Goal: Task Accomplishment & Management: Manage account settings

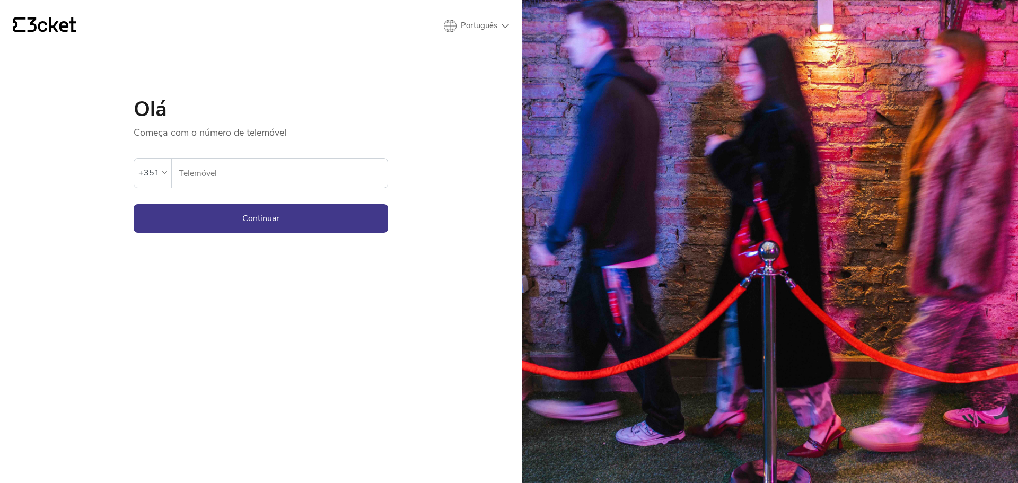
click at [234, 176] on input "Telemóvel" at bounding box center [283, 173] width 210 height 29
click at [321, 177] on input "Telemóvel" at bounding box center [283, 173] width 210 height 29
click at [320, 177] on input "Telemóvel" at bounding box center [283, 173] width 210 height 29
type input "935375323"
click at [228, 211] on button "Continuar" at bounding box center [261, 218] width 255 height 29
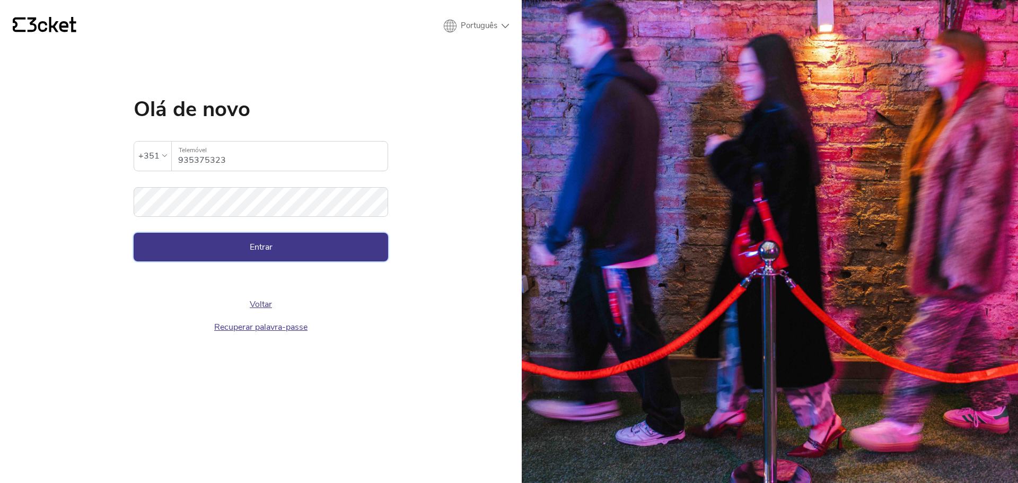
click at [245, 242] on button "Entrar" at bounding box center [261, 247] width 255 height 29
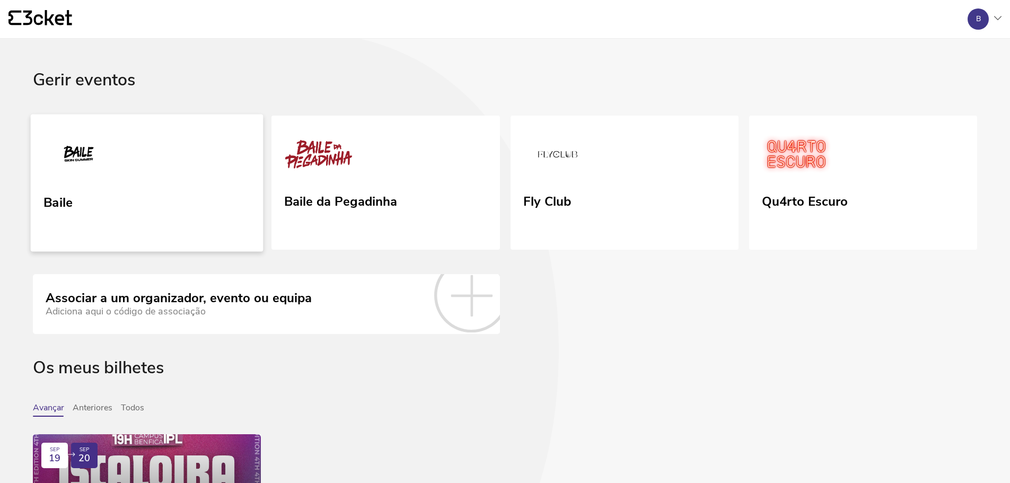
click at [147, 168] on link "Baile" at bounding box center [147, 182] width 233 height 137
click at [171, 215] on link "Baile" at bounding box center [147, 182] width 233 height 137
click at [482, 190] on link "Baile da Pegadinha" at bounding box center [385, 182] width 233 height 137
click at [202, 190] on link "Baile" at bounding box center [147, 182] width 233 height 137
click at [995, 20] on icon at bounding box center [998, 18] width 7 height 4
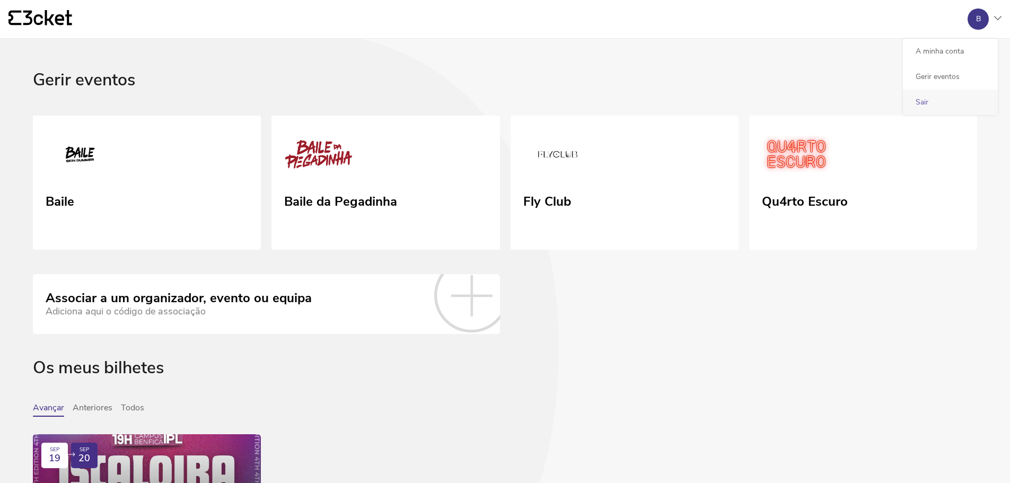
click at [917, 98] on link "Sair" at bounding box center [922, 102] width 13 height 10
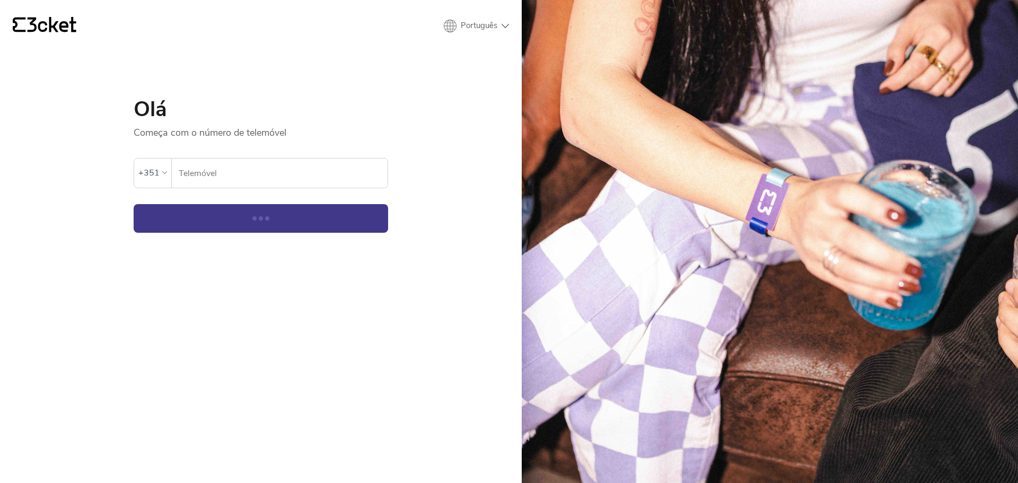
click at [201, 185] on input "Telemóvel" at bounding box center [283, 173] width 210 height 29
click at [251, 171] on input "Telemóvel" at bounding box center [283, 173] width 210 height 29
type input "937709444"
click at [252, 223] on button "Continuar" at bounding box center [261, 218] width 255 height 29
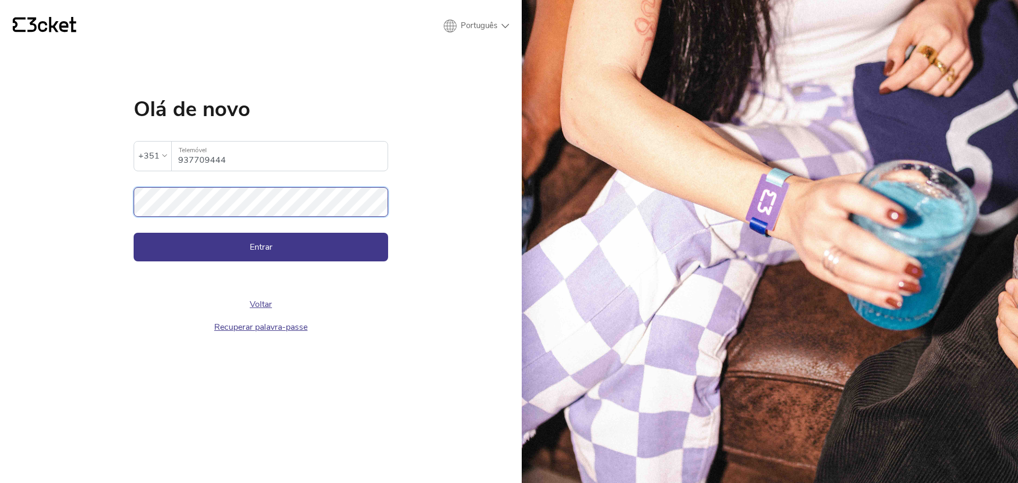
click at [134, 233] on button "Entrar" at bounding box center [261, 247] width 255 height 29
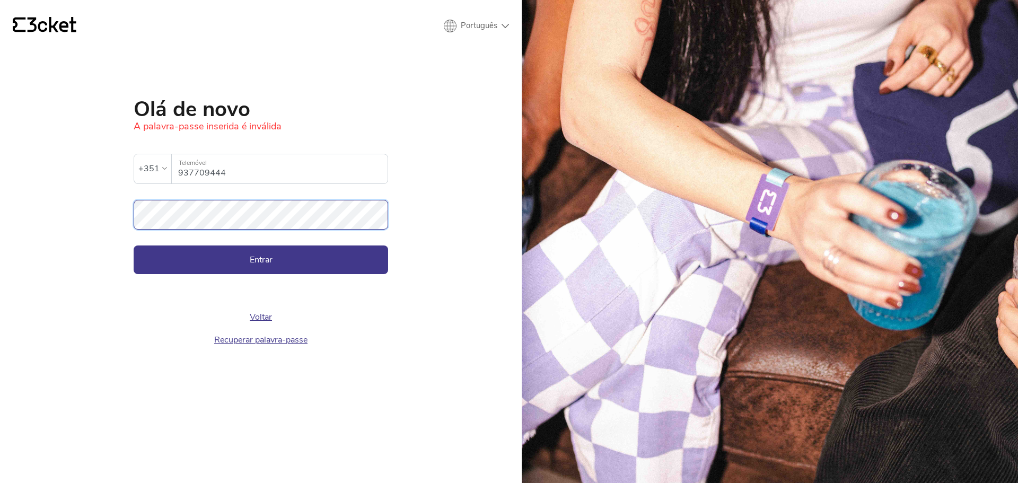
click at [134, 246] on button "Entrar" at bounding box center [261, 260] width 255 height 29
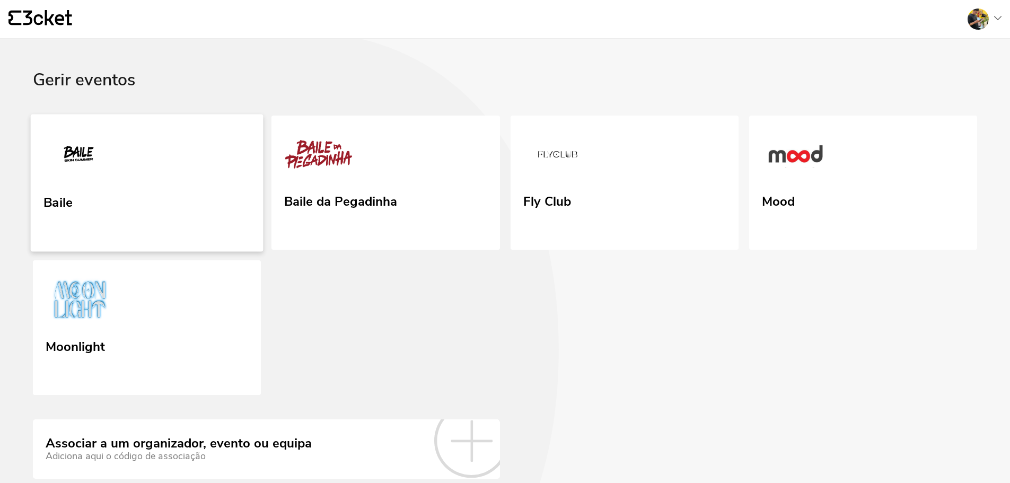
click at [155, 177] on link "Baile" at bounding box center [147, 182] width 233 height 137
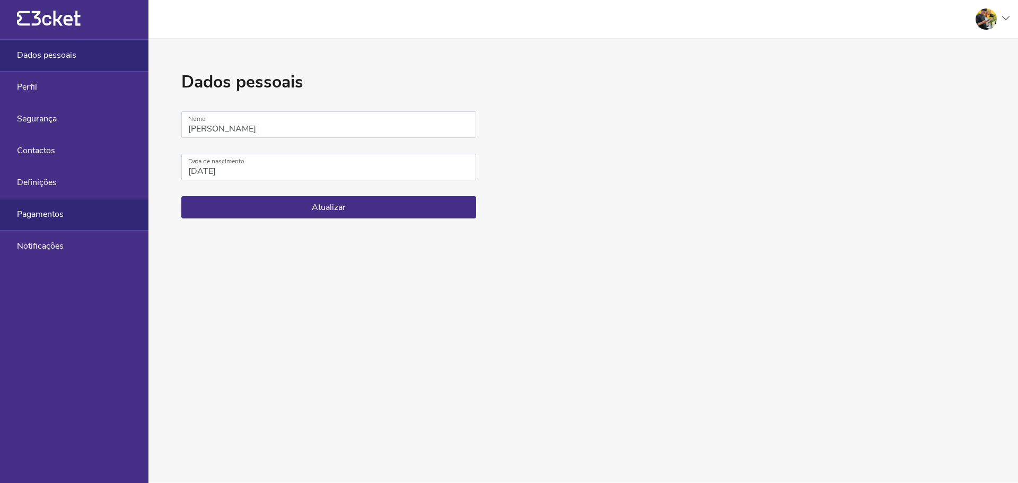
click at [72, 212] on div "Pagamentos" at bounding box center [74, 215] width 149 height 32
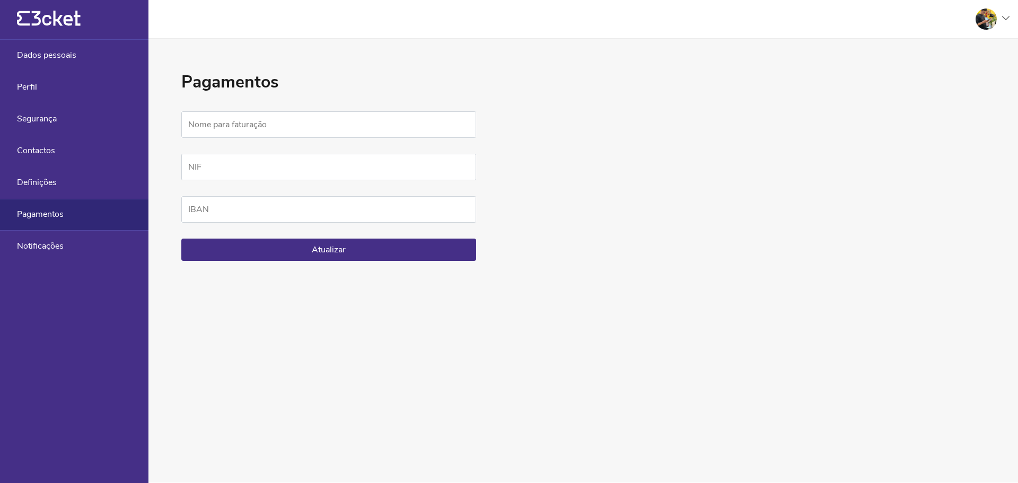
drag, startPoint x: 1018, startPoint y: 229, endPoint x: 984, endPoint y: 232, distance: 33.5
click at [1016, 229] on div "Pagamentos Nome para faturação NIF IBAN Atualizar" at bounding box center [584, 261] width 870 height 444
click at [998, 20] on div at bounding box center [988, 18] width 42 height 21
drag, startPoint x: 924, startPoint y: 113, endPoint x: 927, endPoint y: 104, distance: 9.1
click at [926, 106] on div "Sair" at bounding box center [958, 102] width 95 height 25
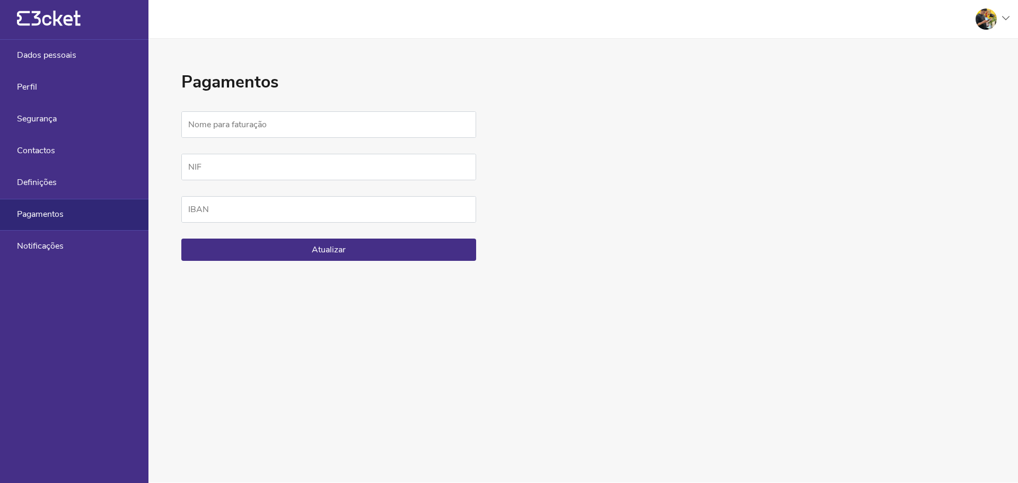
click at [927, 104] on div "Pagamentos Nome para faturação NIF IBAN Atualizar" at bounding box center [584, 261] width 870 height 444
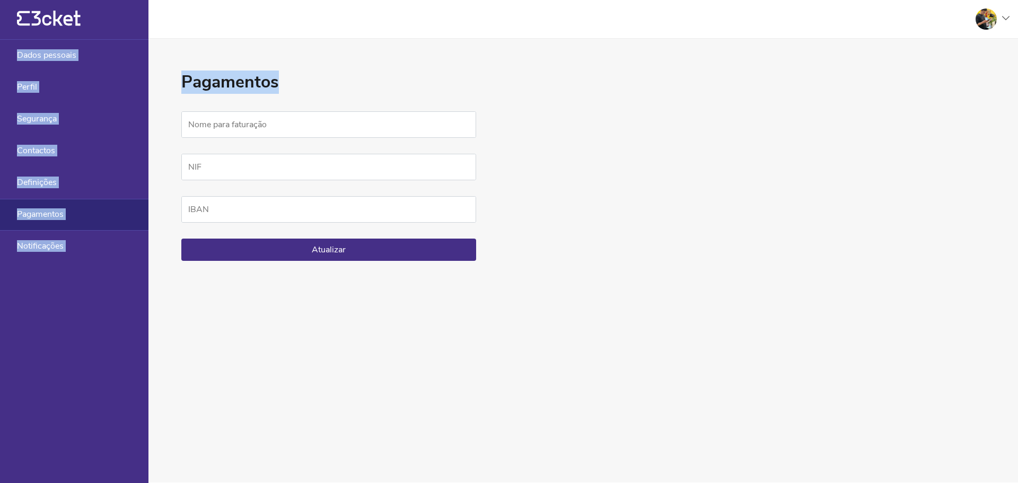
drag, startPoint x: 962, startPoint y: 18, endPoint x: 1004, endPoint y: 9, distance: 42.9
click at [1004, 9] on main "{' '} A minha conta Gerir eventos Sair {' '} Dados pessoais Perfil Segurança Co…" at bounding box center [509, 241] width 1018 height 483
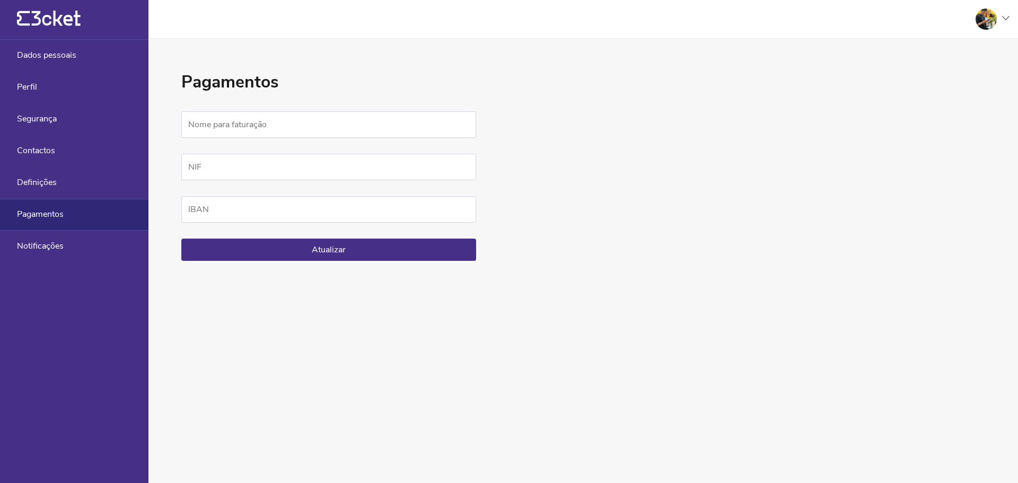
click at [1009, 23] on div at bounding box center [988, 18] width 42 height 21
click at [965, 93] on div "Sair" at bounding box center [958, 102] width 95 height 25
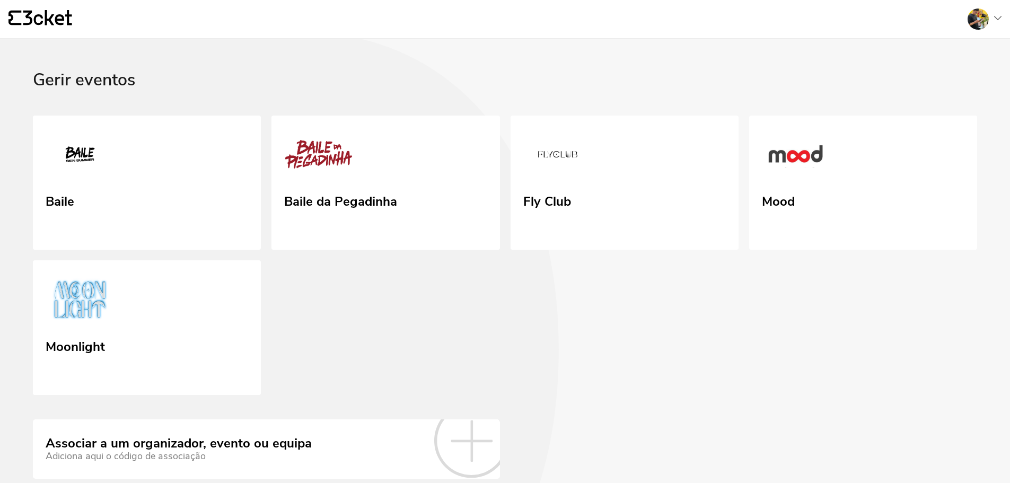
click at [999, 18] on icon at bounding box center [998, 18] width 7 height 4
click at [936, 109] on div "Sair" at bounding box center [950, 102] width 95 height 25
click at [975, 30] on div "{' '} A minha conta Gerir eventos Sair" at bounding box center [505, 19] width 1010 height 39
click at [990, 16] on div at bounding box center [981, 18] width 42 height 21
click at [937, 95] on div "Sair" at bounding box center [950, 102] width 95 height 25
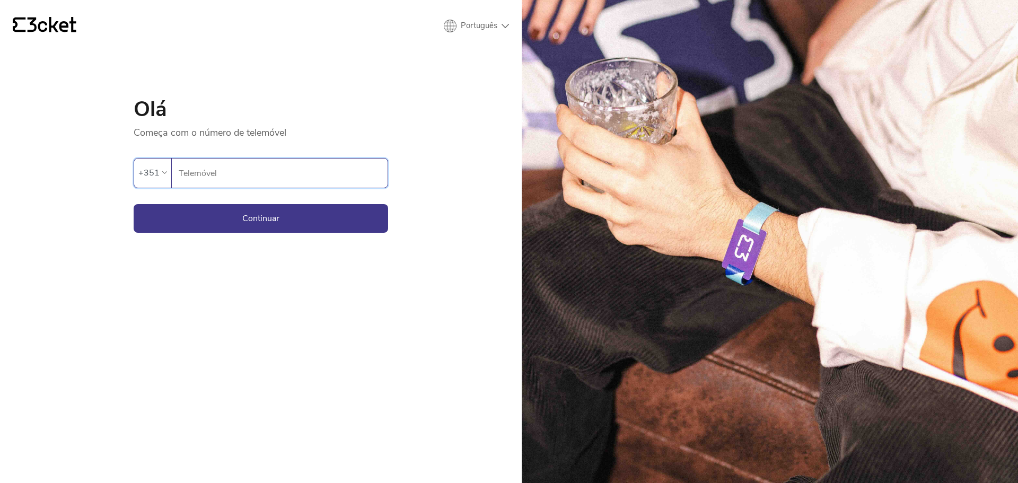
click at [231, 171] on input "Telemóvel" at bounding box center [283, 173] width 210 height 29
click at [222, 178] on input "Telemóvel" at bounding box center [283, 173] width 210 height 29
type input "935375323"
click at [232, 228] on button "Continuar" at bounding box center [261, 218] width 255 height 29
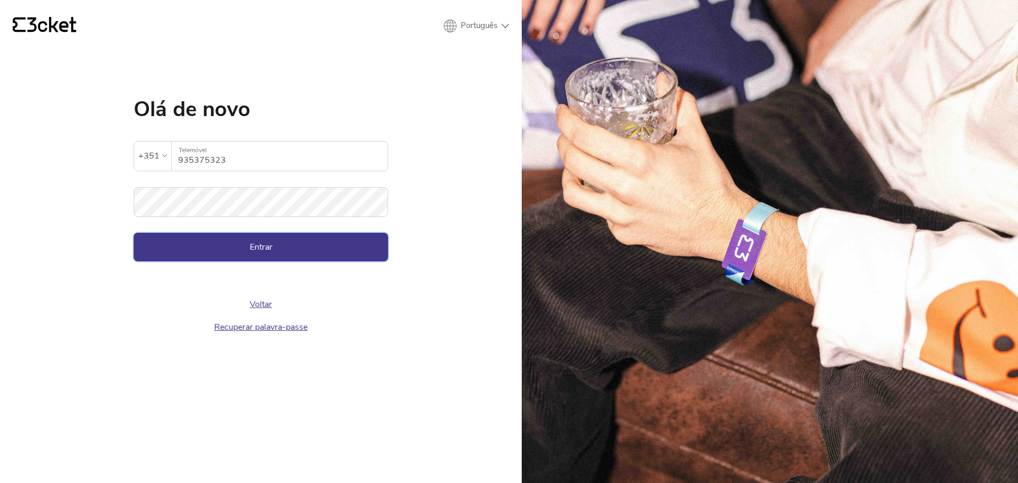
click at [264, 239] on button "Entrar" at bounding box center [261, 247] width 255 height 29
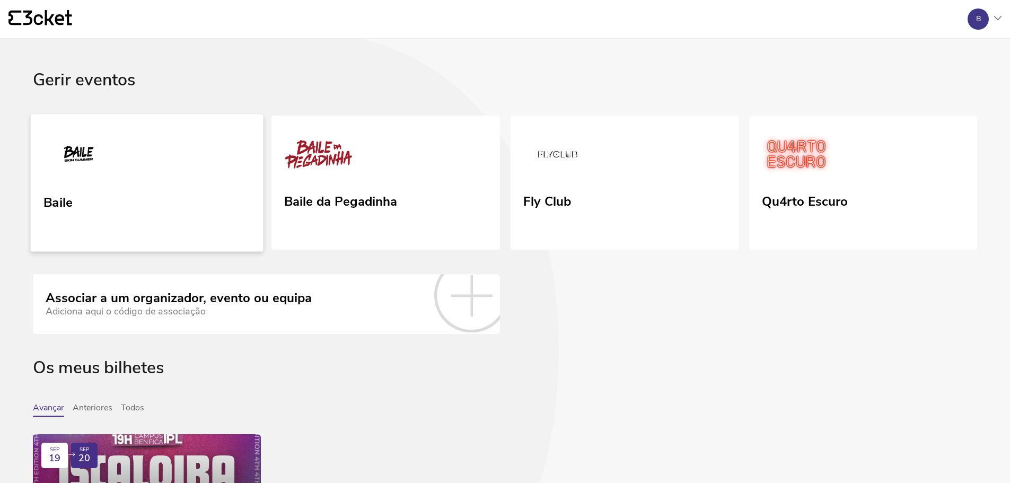
click at [145, 195] on link "Baile" at bounding box center [147, 182] width 233 height 137
